Goal: Check status: Check status

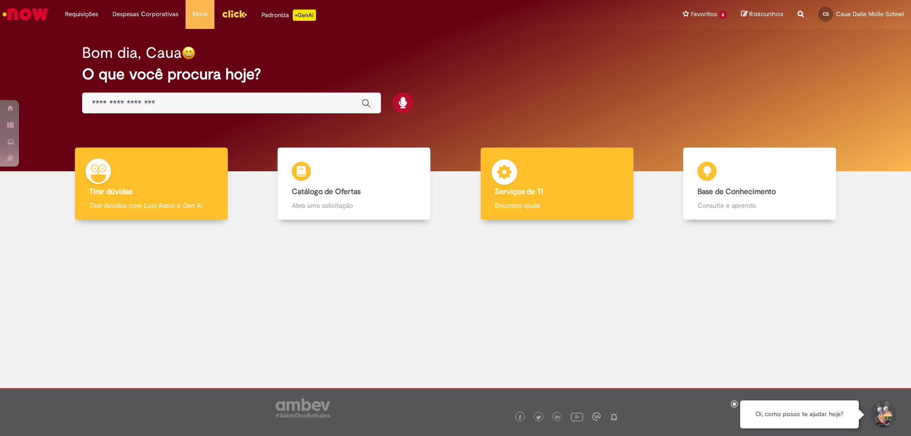
click at [541, 206] on p "Encontre ajuda" at bounding box center [557, 205] width 124 height 9
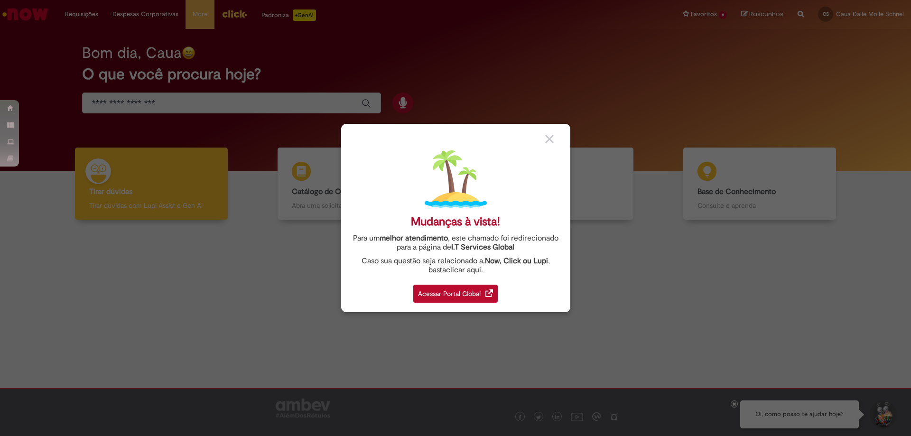
click at [545, 143] on div at bounding box center [554, 138] width 18 height 10
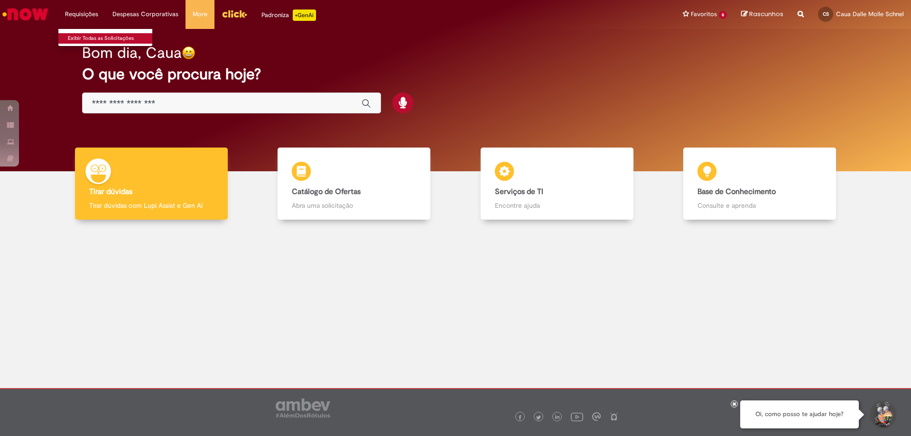
click at [92, 33] on link "Exibir Todas as Solicitações" at bounding box center [110, 38] width 104 height 10
click at [92, 34] on link "Exibir Todas as Solicitações" at bounding box center [110, 38] width 104 height 10
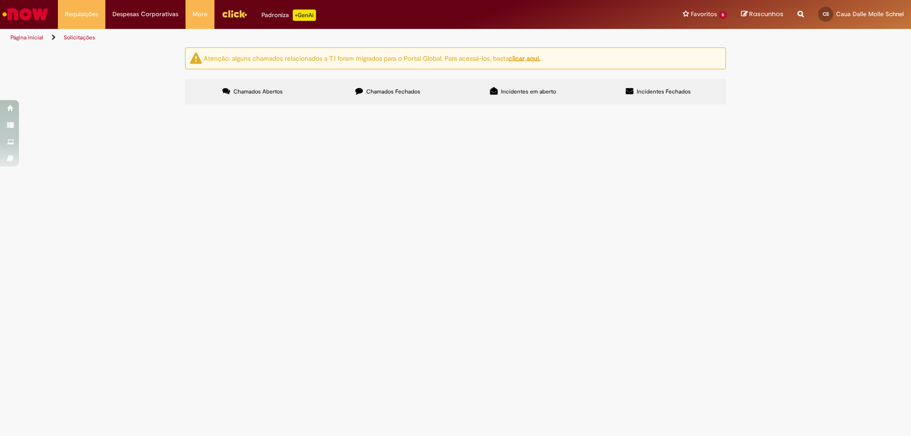
click at [384, 92] on span "Chamados Fechados" at bounding box center [393, 92] width 54 height 8
click at [0, 0] on link "2" at bounding box center [0, 0] width 0 height 0
drag, startPoint x: 350, startPoint y: 207, endPoint x: 445, endPoint y: 203, distance: 95.4
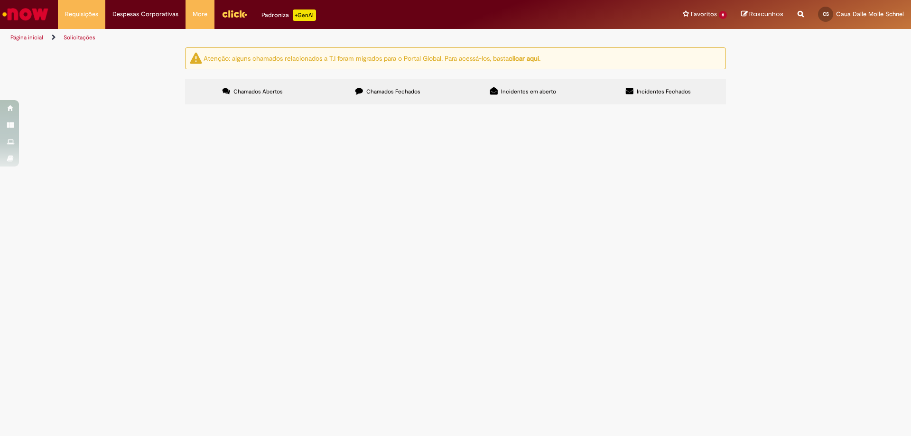
click at [0, 0] on td "Por favor aprovar orçamento para o CDD" at bounding box center [0, 0] width 0 height 0
click at [55, 107] on div "Atenção: alguns chamados relacionados a T.I foram migrados para o Portal Global…" at bounding box center [455, 77] width 911 height 60
click at [0, 0] on link "3" at bounding box center [0, 0] width 0 height 0
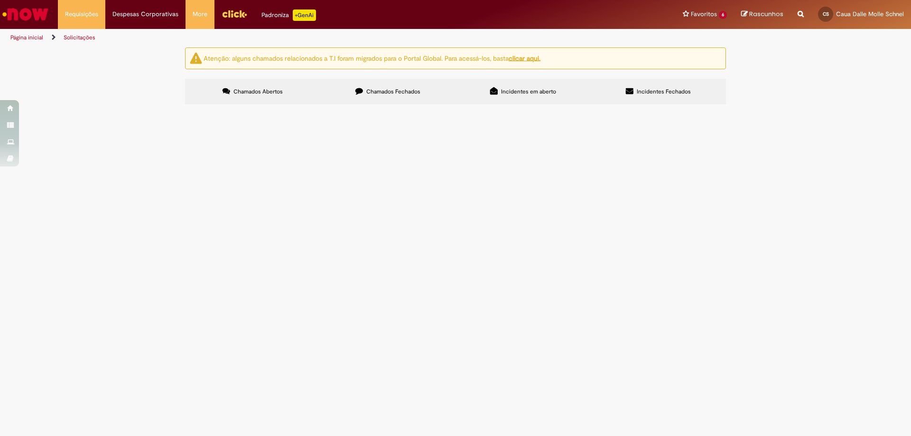
click at [0, 0] on th "Oferta" at bounding box center [0, 0] width 0 height 0
click at [0, 0] on div "Oferta" at bounding box center [0, 0] width 0 height 0
click at [0, 0] on input "Pesquisar" at bounding box center [0, 0] width 0 height 0
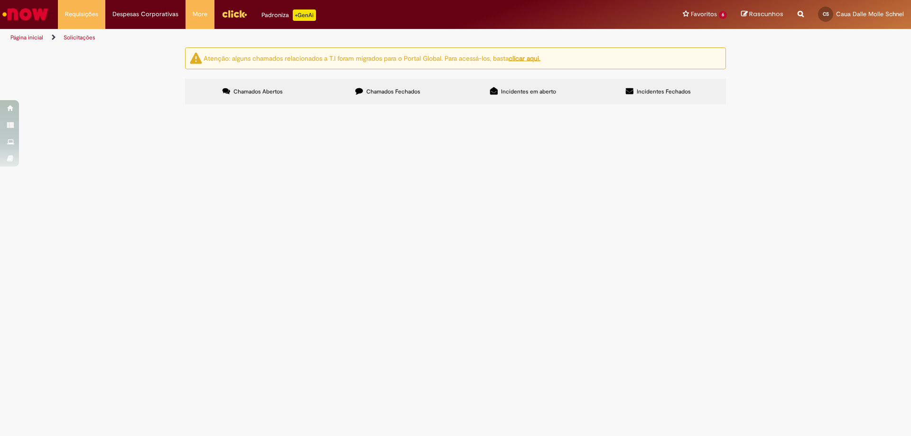
type input "*"
click at [0, 0] on input "Pesquisar" at bounding box center [0, 0] width 0 height 0
type input "*******"
click at [0, 0] on span "Pesquisar" at bounding box center [0, 0] width 0 height 0
click at [0, 0] on span "Blindagem Frota Leve" at bounding box center [0, 0] width 0 height 0
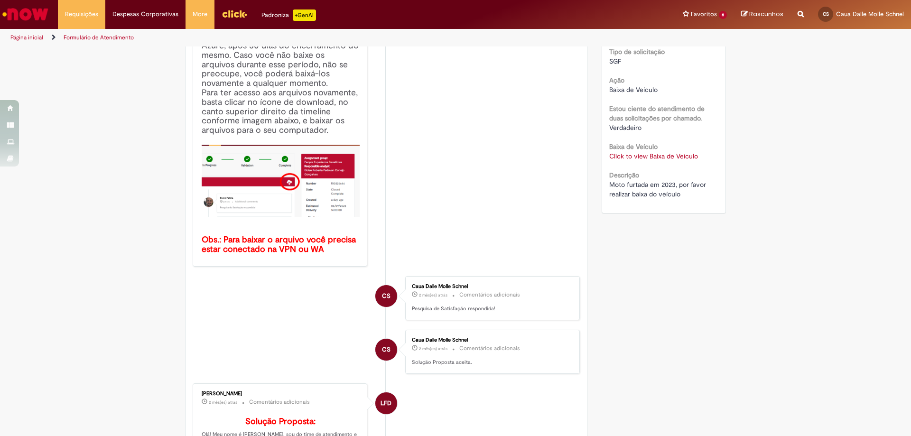
scroll to position [28, 0]
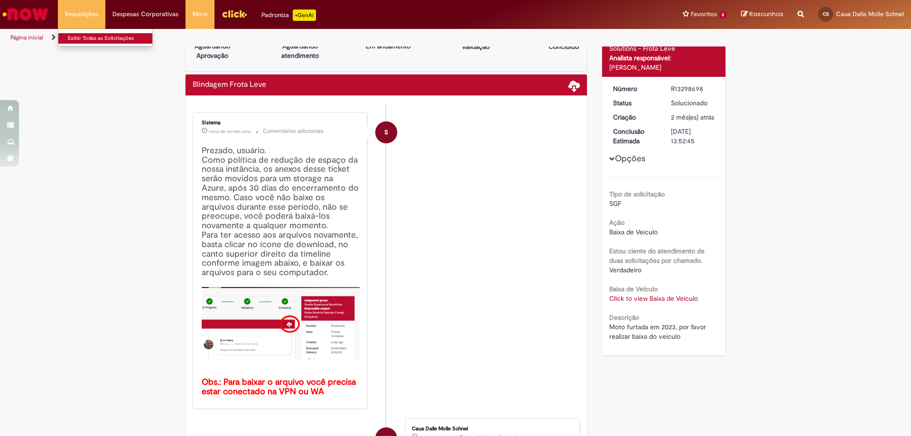
click at [76, 35] on link "Exibir Todas as Solicitações" at bounding box center [110, 38] width 104 height 10
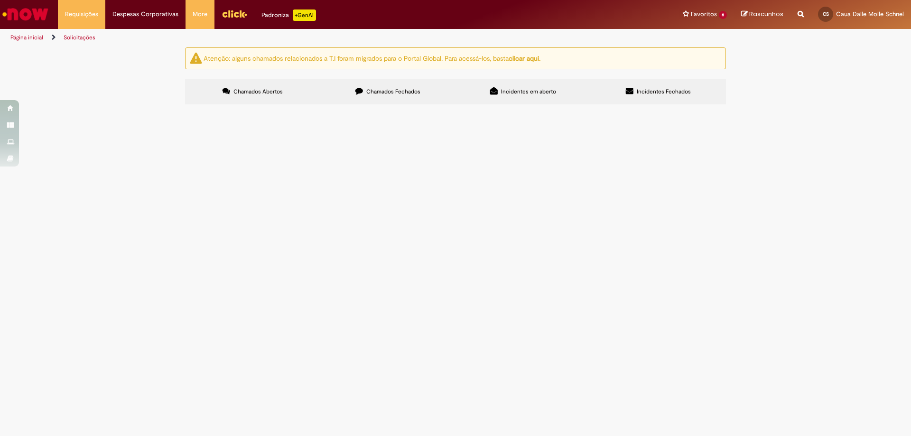
click at [407, 101] on label "Chamados Fechados" at bounding box center [387, 92] width 135 height 26
drag, startPoint x: 322, startPoint y: 320, endPoint x: 431, endPoint y: 315, distance: 109.7
click at [0, 0] on td "Por favor atualizar a preventiva deste veículo" at bounding box center [0, 0] width 0 height 0
click at [138, 107] on div "Atenção: alguns chamados relacionados a T.I foram migrados para o Portal Global…" at bounding box center [455, 77] width 911 height 60
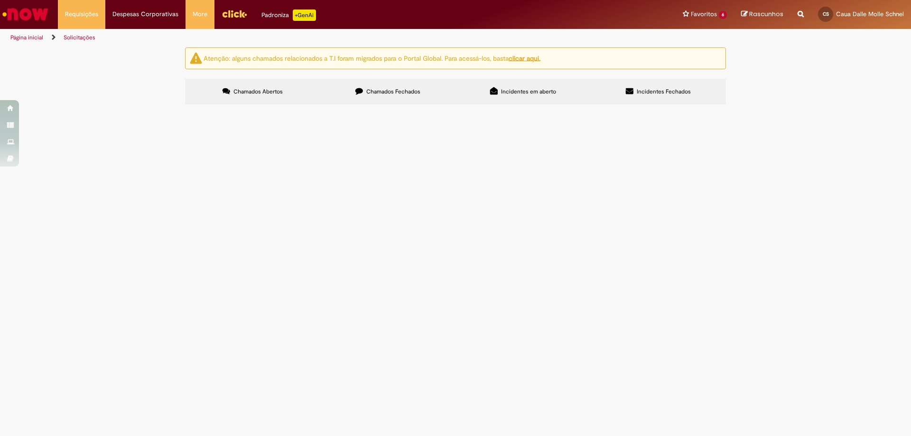
scroll to position [278, 0]
click at [0, 0] on link "2" at bounding box center [0, 0] width 0 height 0
click at [0, 0] on div "Oferta" at bounding box center [0, 0] width 0 height 0
click at [0, 0] on input "Pesquisar" at bounding box center [0, 0] width 0 height 0
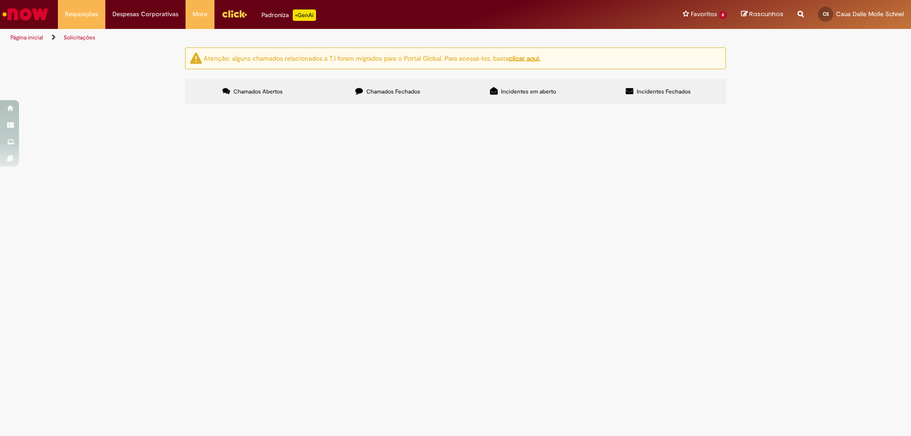
type input "**********"
click at [0, 0] on button "Pesquisar" at bounding box center [0, 0] width 0 height 0
click at [0, 0] on div "Encerrado" at bounding box center [0, 0] width 0 height 0
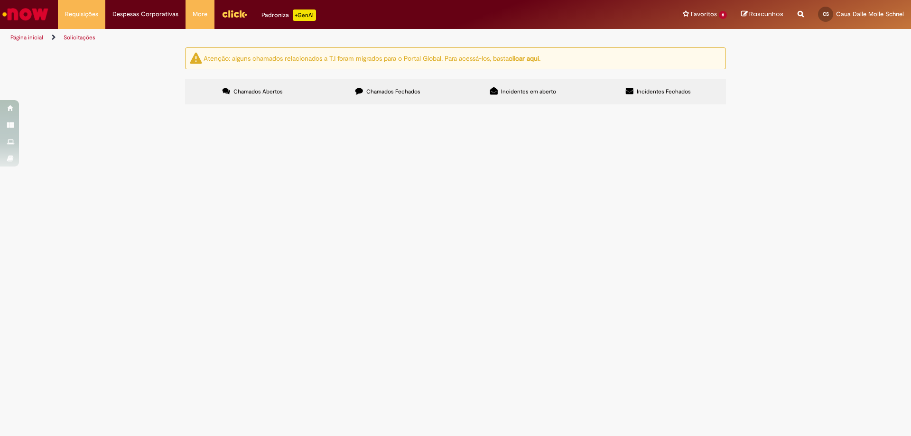
click at [0, 0] on div "Encerrado" at bounding box center [0, 0] width 0 height 0
click at [0, 0] on link at bounding box center [0, 0] width 0 height 0
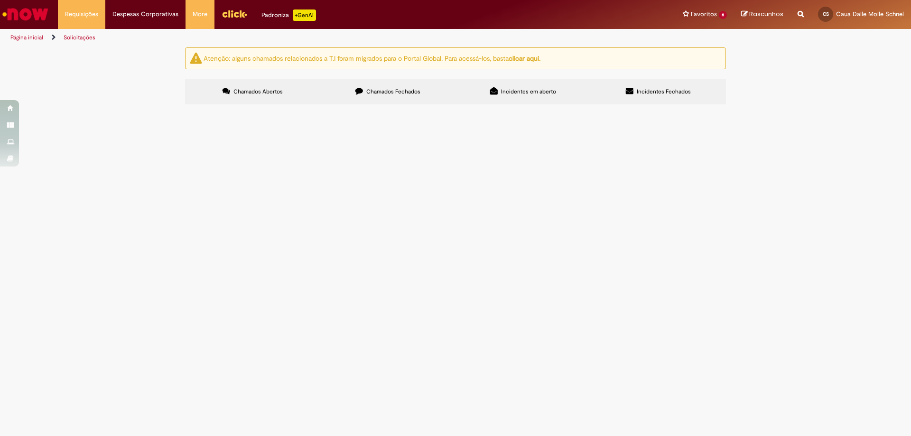
scroll to position [47, 0]
click at [0, 0] on span "Moto furtada em 2023, por favor realizar baixa do veículo" at bounding box center [0, 0] width 0 height 0
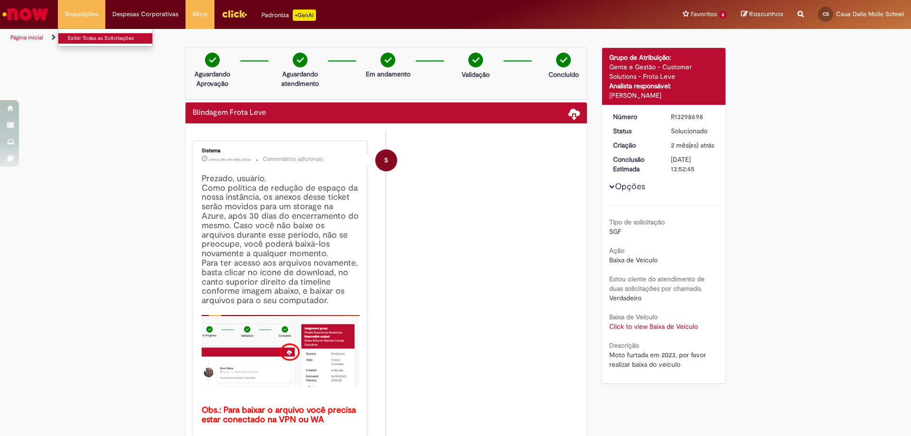
click at [101, 38] on link "Exibir Todas as Solicitações" at bounding box center [110, 38] width 104 height 10
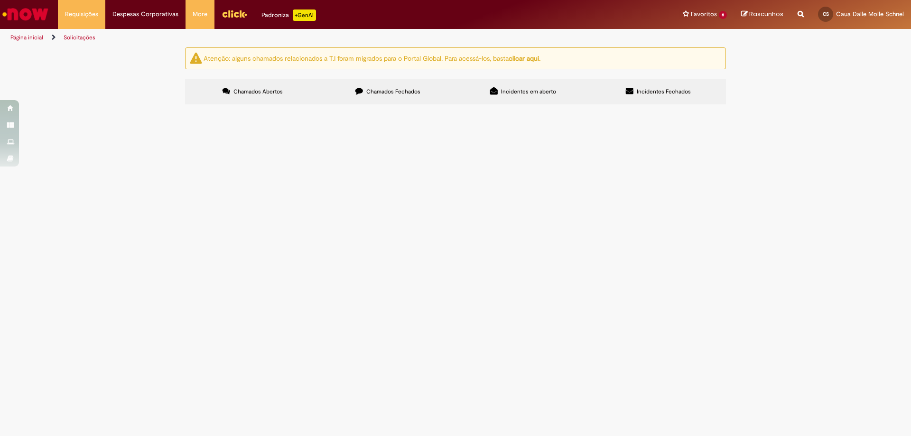
click at [364, 86] on label "Chamados Fechados" at bounding box center [387, 92] width 135 height 26
click at [0, 0] on link "2" at bounding box center [0, 0] width 0 height 0
click at [0, 0] on span "Blindagem Frota Leve" at bounding box center [0, 0] width 0 height 0
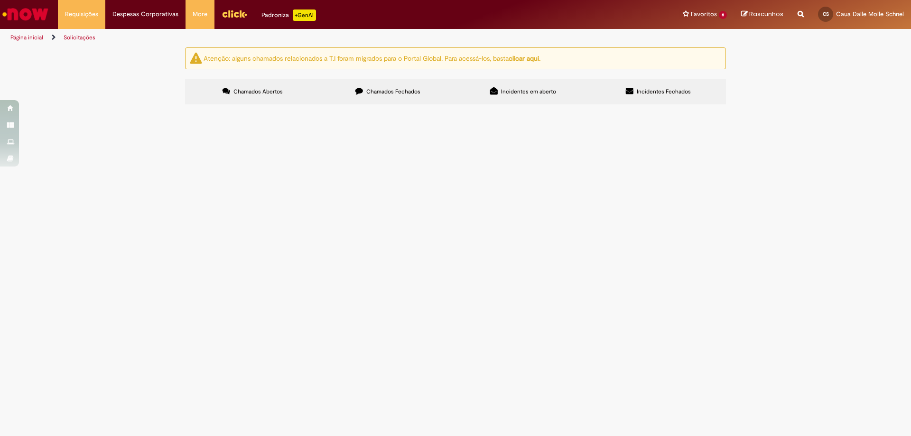
click at [0, 0] on span "Blindagem Frota Leve" at bounding box center [0, 0] width 0 height 0
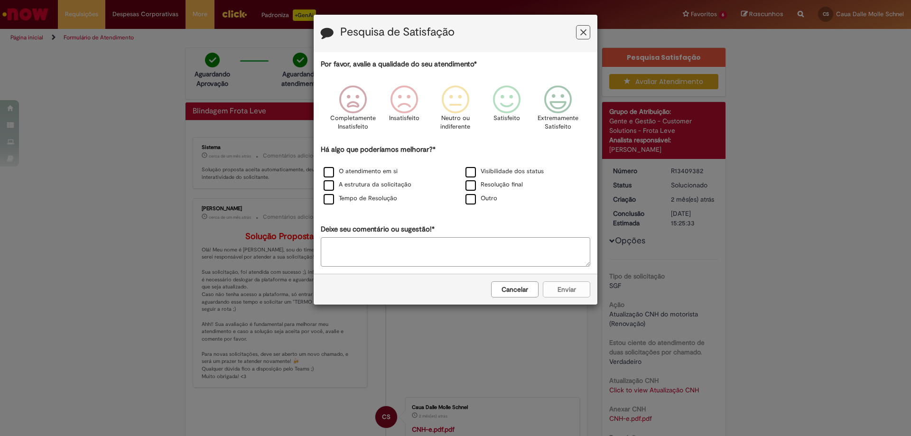
click at [575, 32] on h3 "Pesquisa de Satisfação" at bounding box center [455, 33] width 269 height 15
click at [563, 40] on h3 "Pesquisa de Satisfação" at bounding box center [455, 33] width 269 height 15
click at [581, 37] on icon "Feedback" at bounding box center [583, 33] width 6 height 10
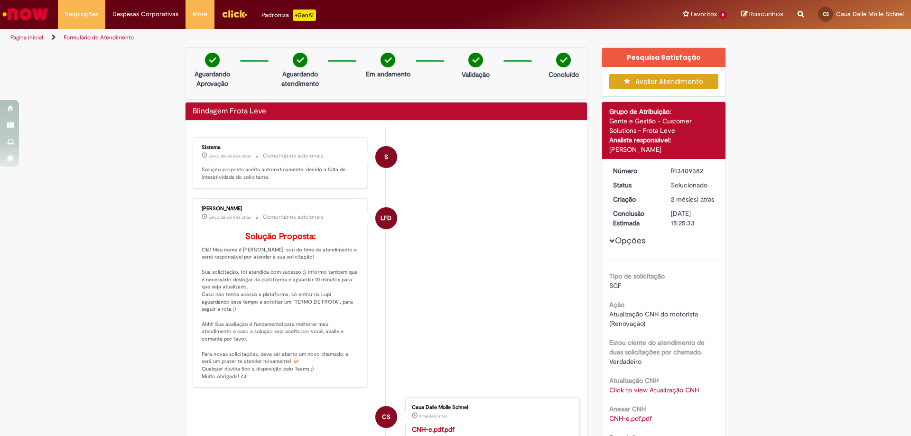
scroll to position [47, 0]
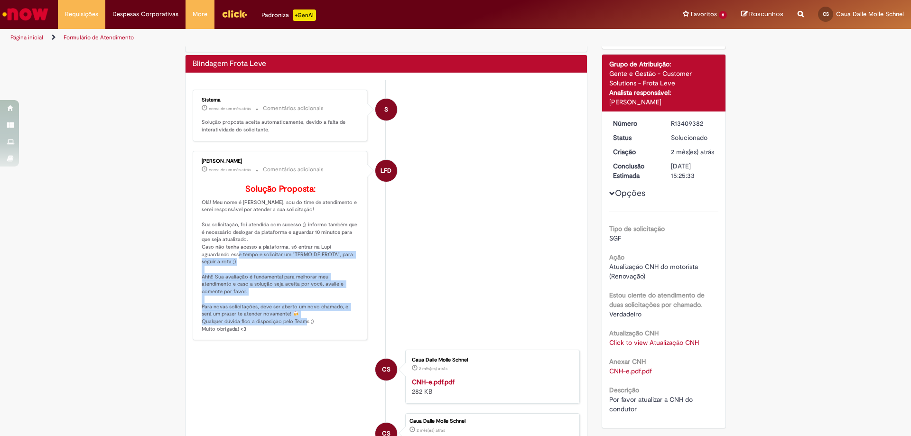
drag, startPoint x: 215, startPoint y: 272, endPoint x: 360, endPoint y: 322, distance: 153.6
click at [360, 322] on div "[PERSON_NAME] cerca de um mês atrás cerca de um mês atrás Comentários adicionai…" at bounding box center [279, 246] width 169 height 184
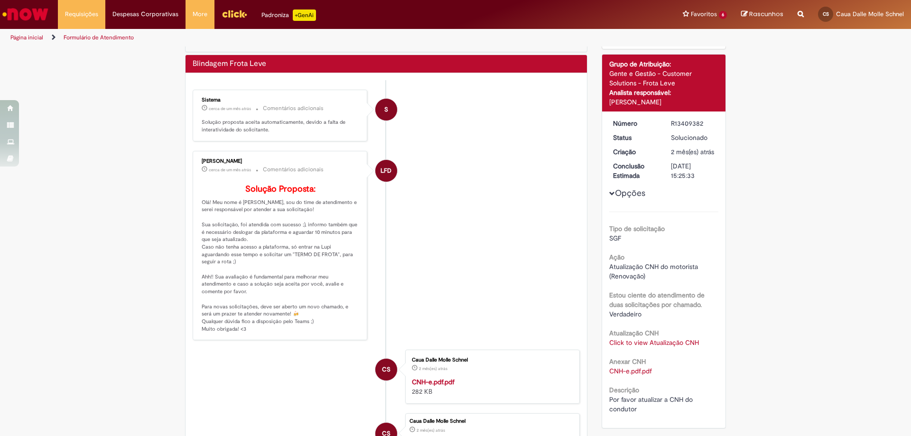
click at [484, 278] on li "LFD [PERSON_NAME] cerca de um mês atrás cerca de um mês atrás Comentários adici…" at bounding box center [386, 246] width 387 height 190
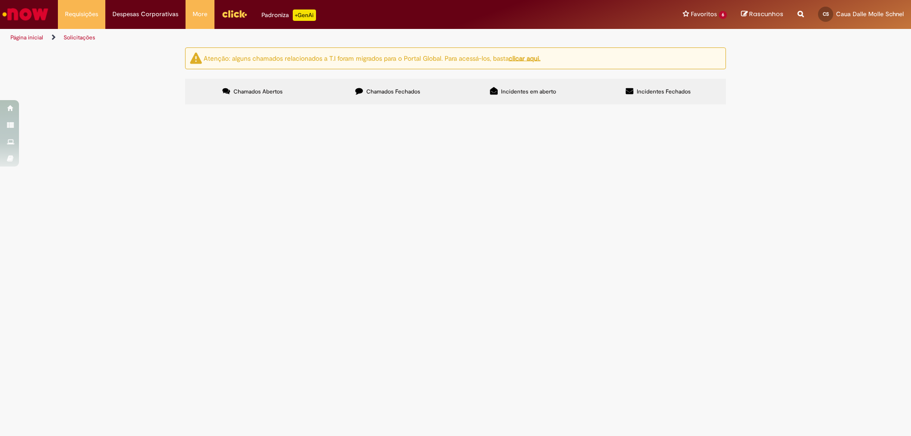
click at [367, 77] on div "Atenção: alguns chamados relacionados a T.I foram migrados para o Portal Global…" at bounding box center [455, 76] width 555 height 59
click at [371, 90] on span "Chamados Fechados" at bounding box center [393, 92] width 54 height 8
click at [0, 0] on link "2" at bounding box center [0, 0] width 0 height 0
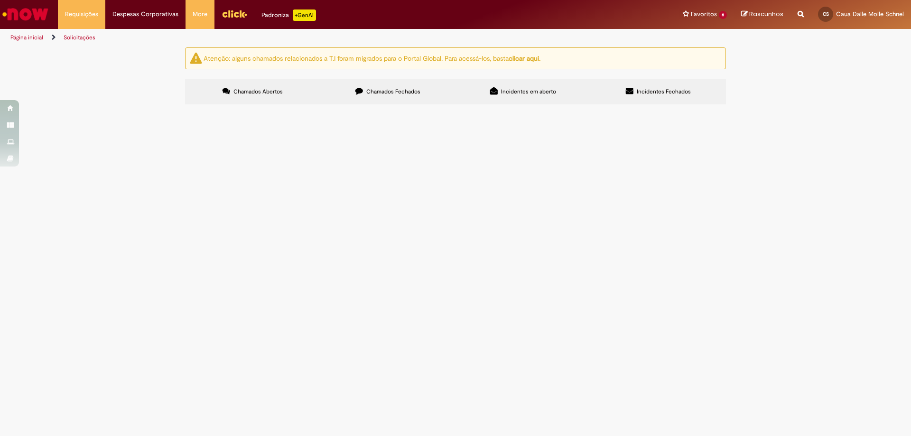
click at [0, 0] on span "Blindagem Frota Leve" at bounding box center [0, 0] width 0 height 0
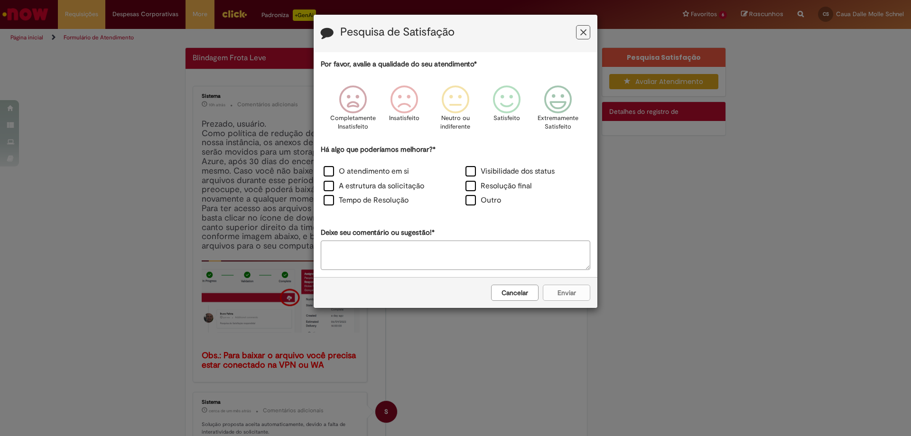
click at [591, 33] on div "Pesquisa de Satisfação" at bounding box center [456, 33] width 284 height 37
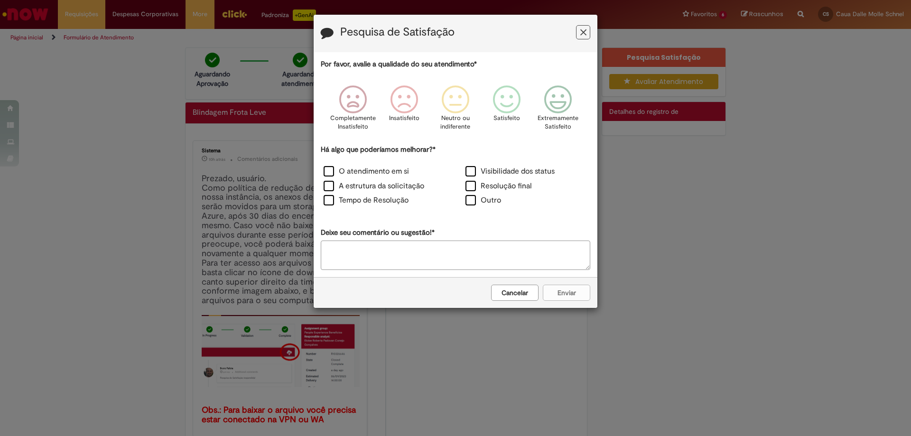
click at [590, 34] on div "Pesquisa de Satisfação" at bounding box center [456, 33] width 284 height 37
click at [587, 29] on button "Feedback" at bounding box center [583, 32] width 14 height 14
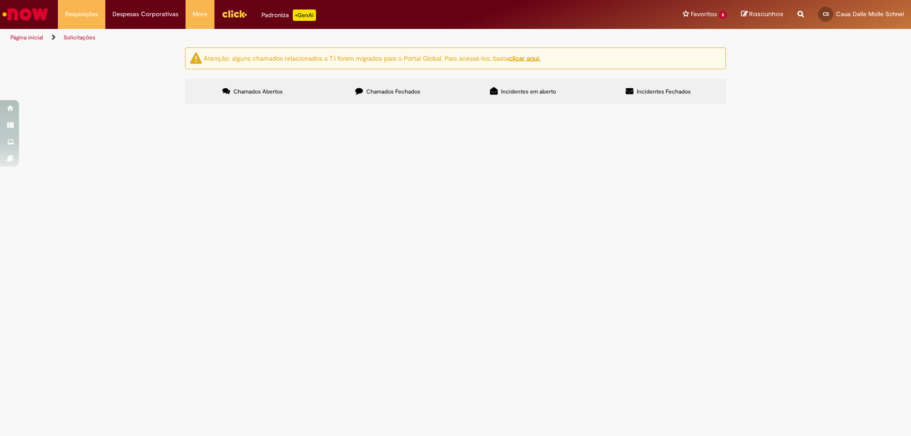
click at [441, 87] on label "Chamados Fechados" at bounding box center [387, 92] width 135 height 26
click at [0, 0] on link "3" at bounding box center [0, 0] width 0 height 0
click at [0, 0] on link "2" at bounding box center [0, 0] width 0 height 0
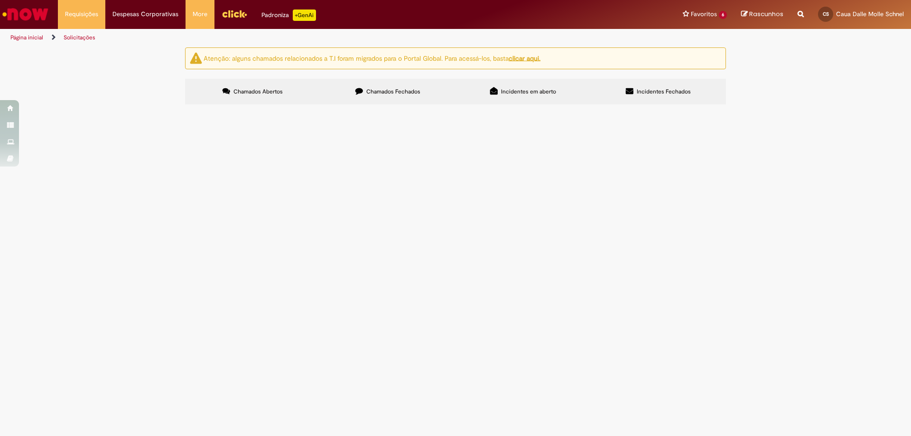
scroll to position [95, 0]
click at [0, 0] on link "3" at bounding box center [0, 0] width 0 height 0
click at [0, 0] on link "2" at bounding box center [0, 0] width 0 height 0
